Goal: Task Accomplishment & Management: Complete application form

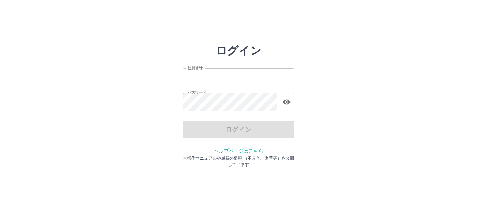
type input "*******"
click at [289, 102] on icon "button" at bounding box center [287, 102] width 8 height 5
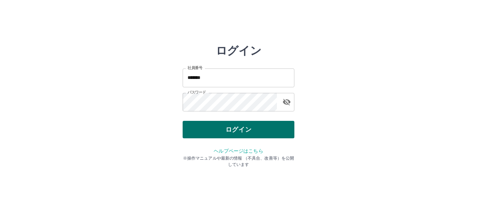
click at [266, 129] on button "ログイン" at bounding box center [239, 129] width 112 height 17
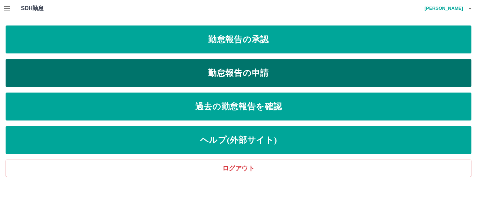
click at [221, 78] on link "勤怠報告の申請" at bounding box center [239, 73] width 466 height 28
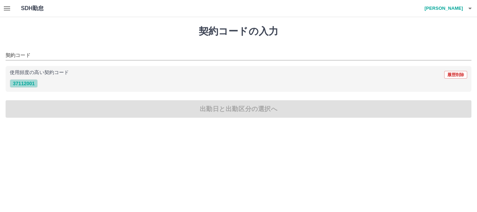
click at [20, 83] on button "37112001" at bounding box center [24, 83] width 28 height 8
type input "********"
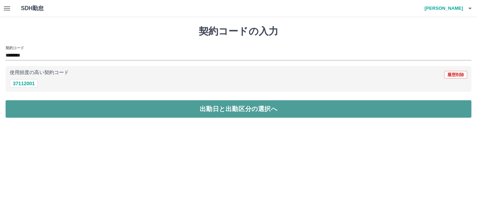
click at [30, 109] on button "出勤日と出勤区分の選択へ" at bounding box center [239, 108] width 466 height 17
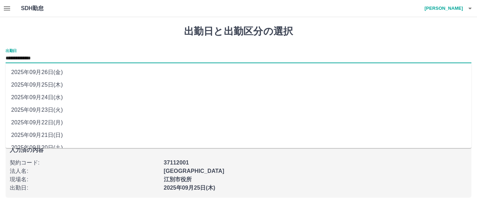
click at [65, 57] on input "**********" at bounding box center [239, 58] width 466 height 9
click at [55, 97] on li "2025年09月24日(水)" at bounding box center [239, 97] width 466 height 13
type input "**********"
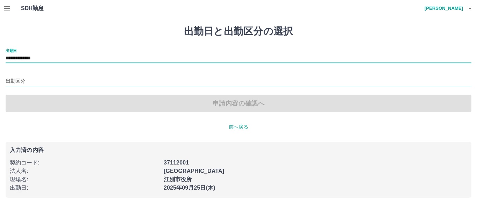
click at [44, 82] on input "出勤区分" at bounding box center [239, 81] width 466 height 9
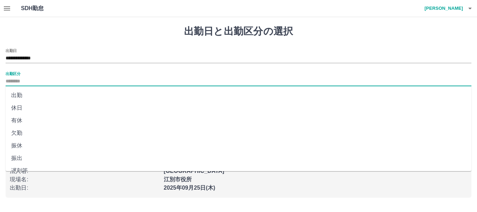
click at [17, 93] on li "出勤" at bounding box center [239, 95] width 466 height 13
type input "**"
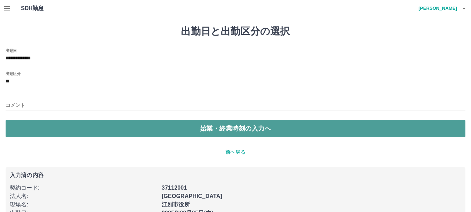
click at [45, 124] on button "始業・終業時刻の入力へ" at bounding box center [236, 128] width 460 height 17
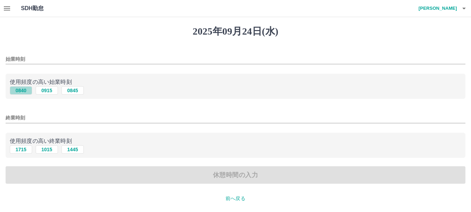
click at [24, 91] on button "0840" at bounding box center [21, 90] width 22 height 8
type input "****"
click at [24, 149] on button "1715" at bounding box center [21, 149] width 22 height 8
type input "****"
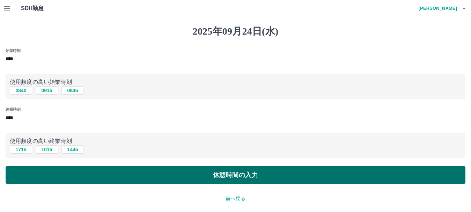
click at [83, 172] on button "休憩時間の入力" at bounding box center [236, 174] width 460 height 17
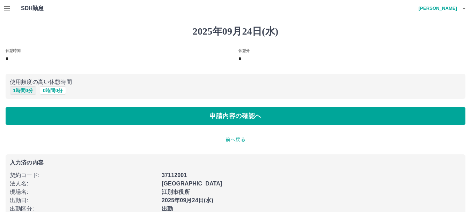
click at [24, 90] on button "1 時間 0 分" at bounding box center [23, 90] width 27 height 8
type input "*"
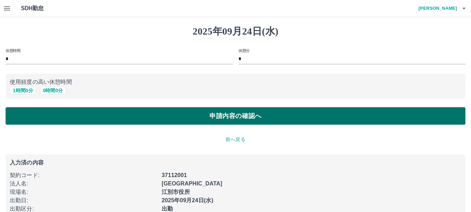
click at [40, 117] on button "申請内容の確認へ" at bounding box center [236, 115] width 460 height 17
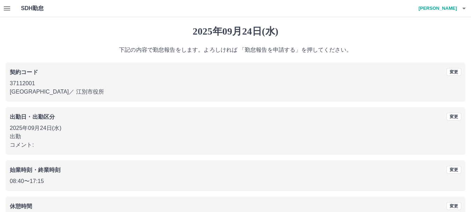
scroll to position [50, 0]
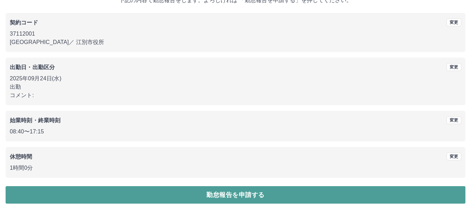
click at [132, 190] on button "勤怠報告を申請する" at bounding box center [236, 194] width 460 height 17
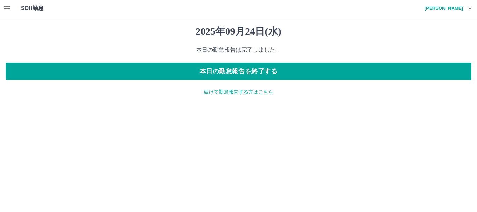
click at [7, 6] on icon "button" at bounding box center [7, 8] width 6 height 4
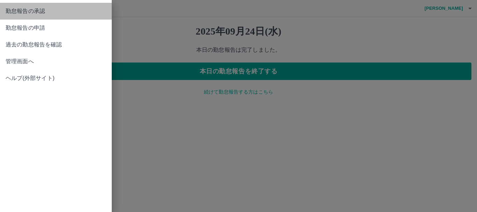
click at [42, 10] on span "勤怠報告の承認" at bounding box center [56, 11] width 101 height 8
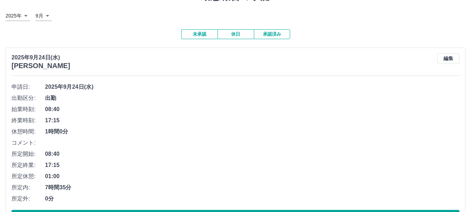
scroll to position [70, 0]
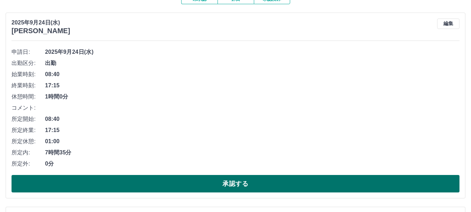
click at [126, 185] on button "承認する" at bounding box center [236, 183] width 448 height 17
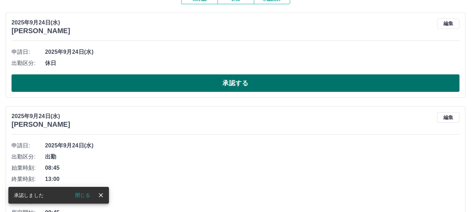
click at [135, 78] on button "承認する" at bounding box center [236, 82] width 448 height 17
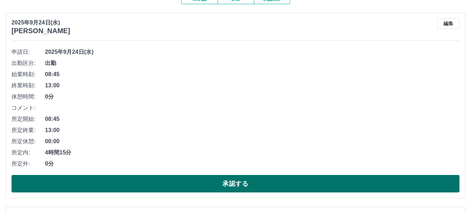
click at [134, 183] on button "承認する" at bounding box center [236, 183] width 448 height 17
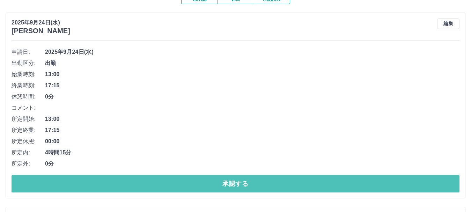
click at [134, 183] on button "承認する" at bounding box center [236, 183] width 448 height 17
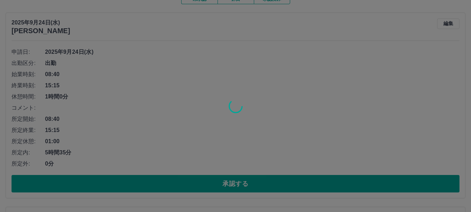
scroll to position [65, 0]
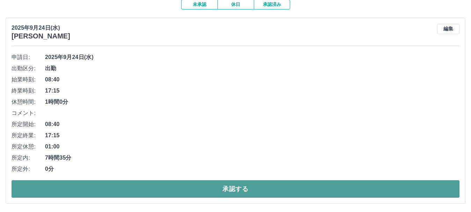
click at [133, 186] on button "承認する" at bounding box center [236, 188] width 448 height 17
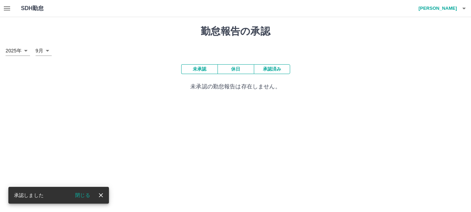
scroll to position [0, 0]
click at [9, 8] on icon "button" at bounding box center [7, 8] width 6 height 4
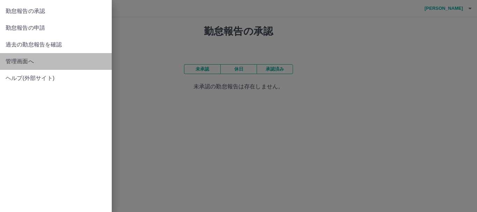
click at [20, 61] on span "管理画面へ" at bounding box center [56, 61] width 101 height 8
